Goal: Entertainment & Leisure: Browse casually

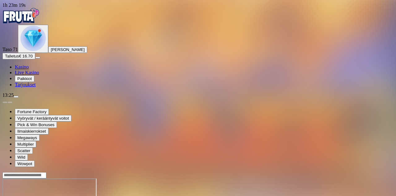
click at [34, 51] on img "Primary" at bounding box center [32, 38] width 25 height 25
